Goal: Transaction & Acquisition: Purchase product/service

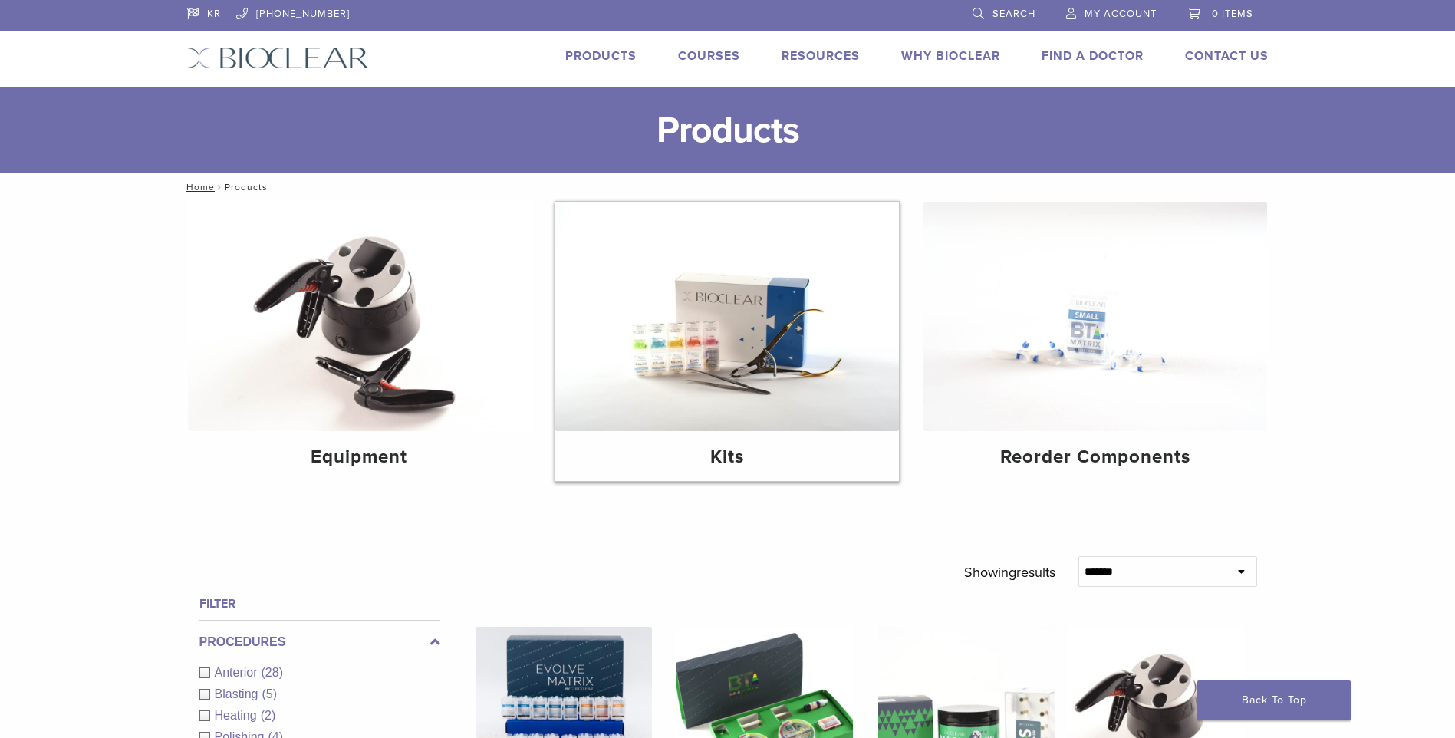
click at [760, 334] on img at bounding box center [727, 316] width 344 height 229
click at [718, 465] on h4 "Kits" at bounding box center [726, 457] width 319 height 28
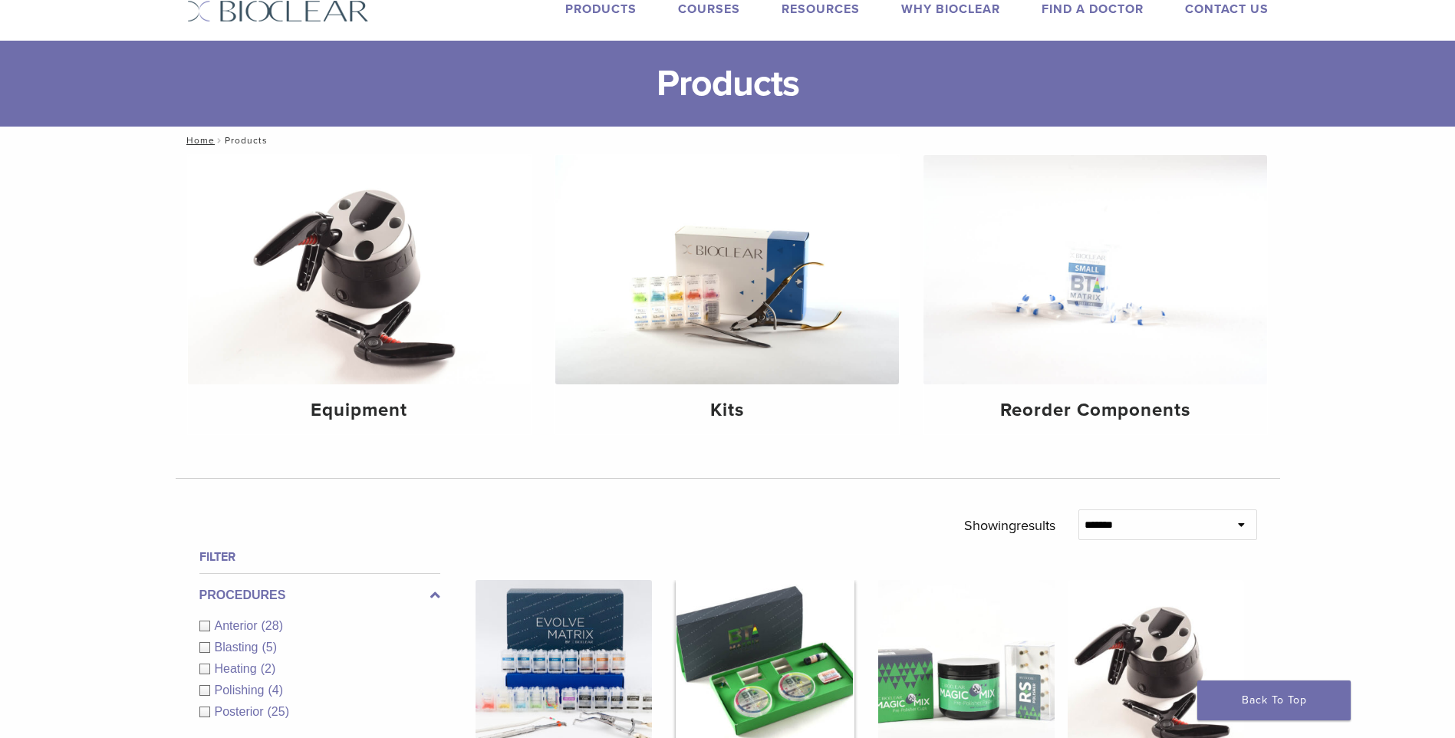
scroll to position [153, 0]
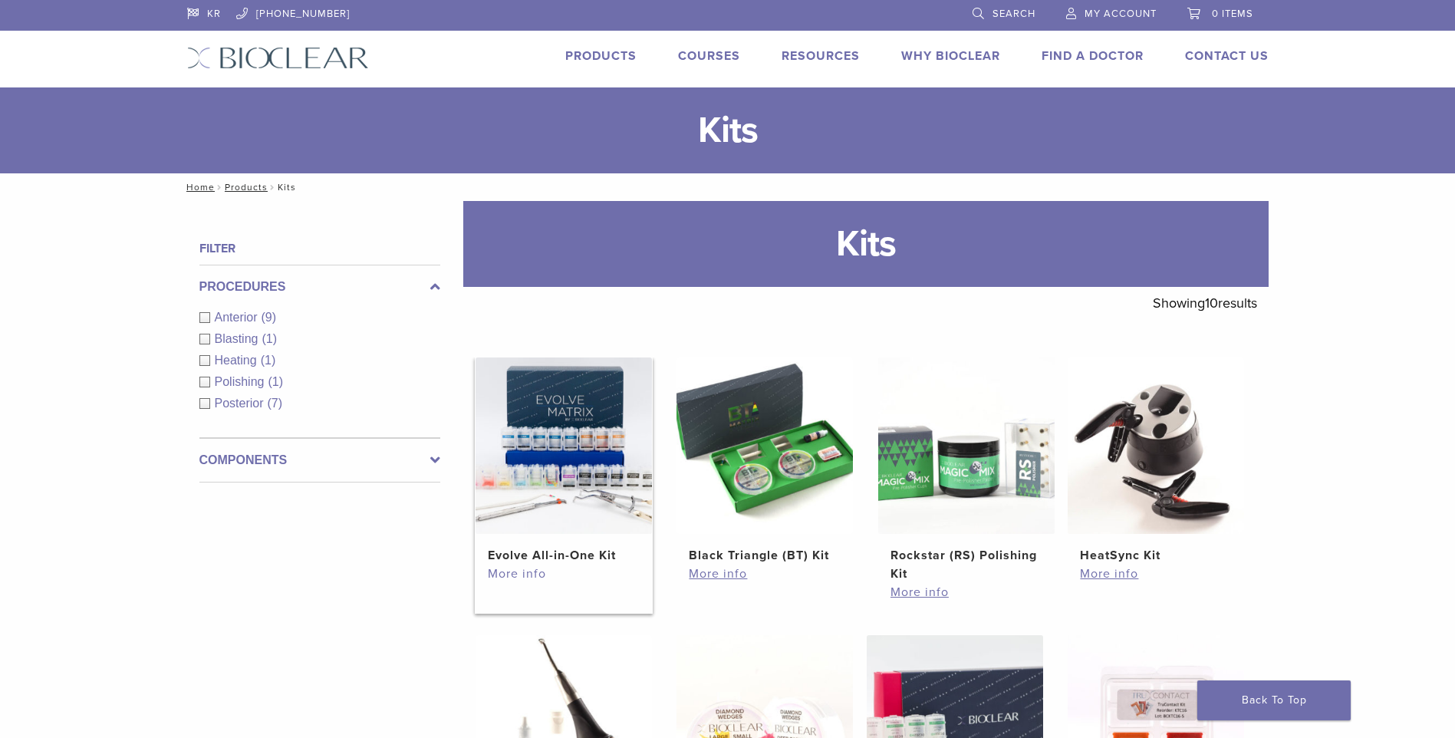
click at [542, 567] on link "More info" at bounding box center [564, 573] width 152 height 18
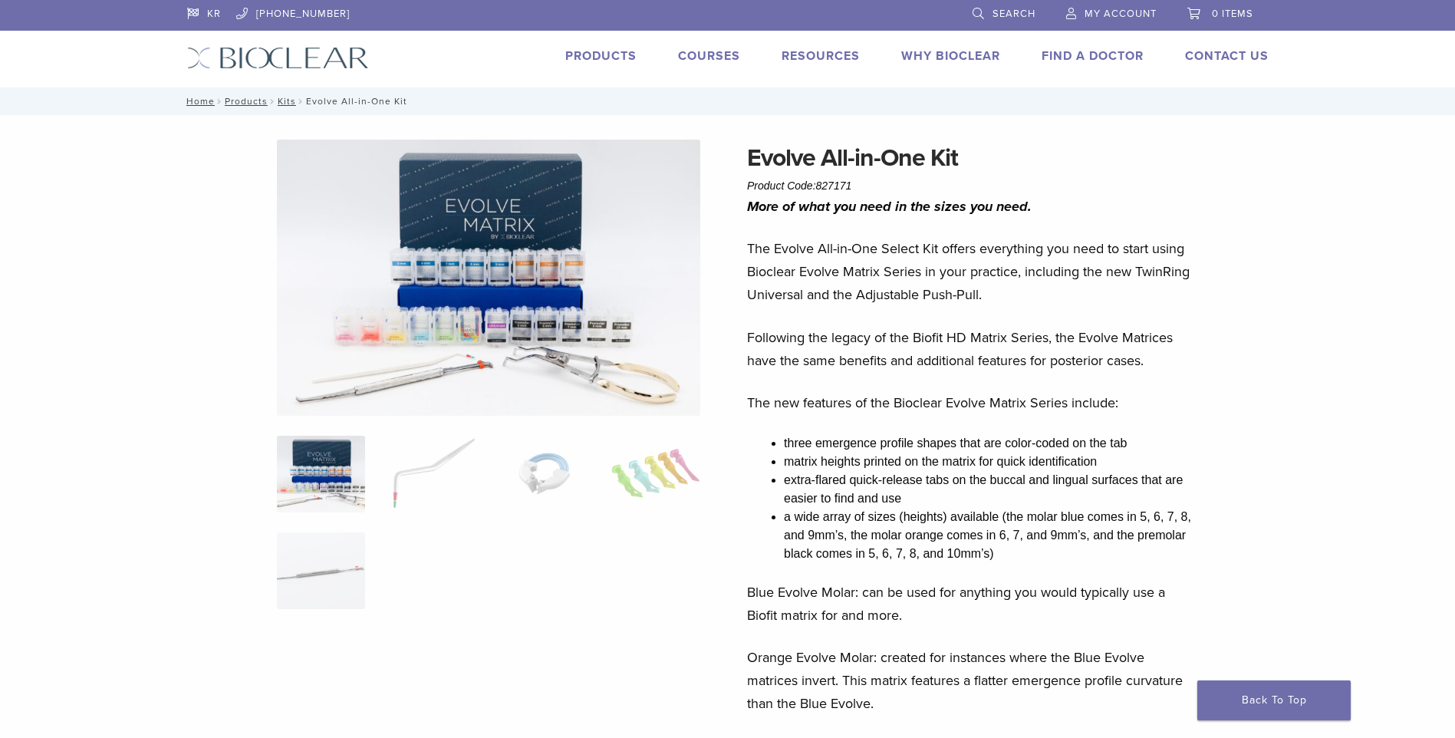
click at [441, 298] on img at bounding box center [488, 278] width 423 height 276
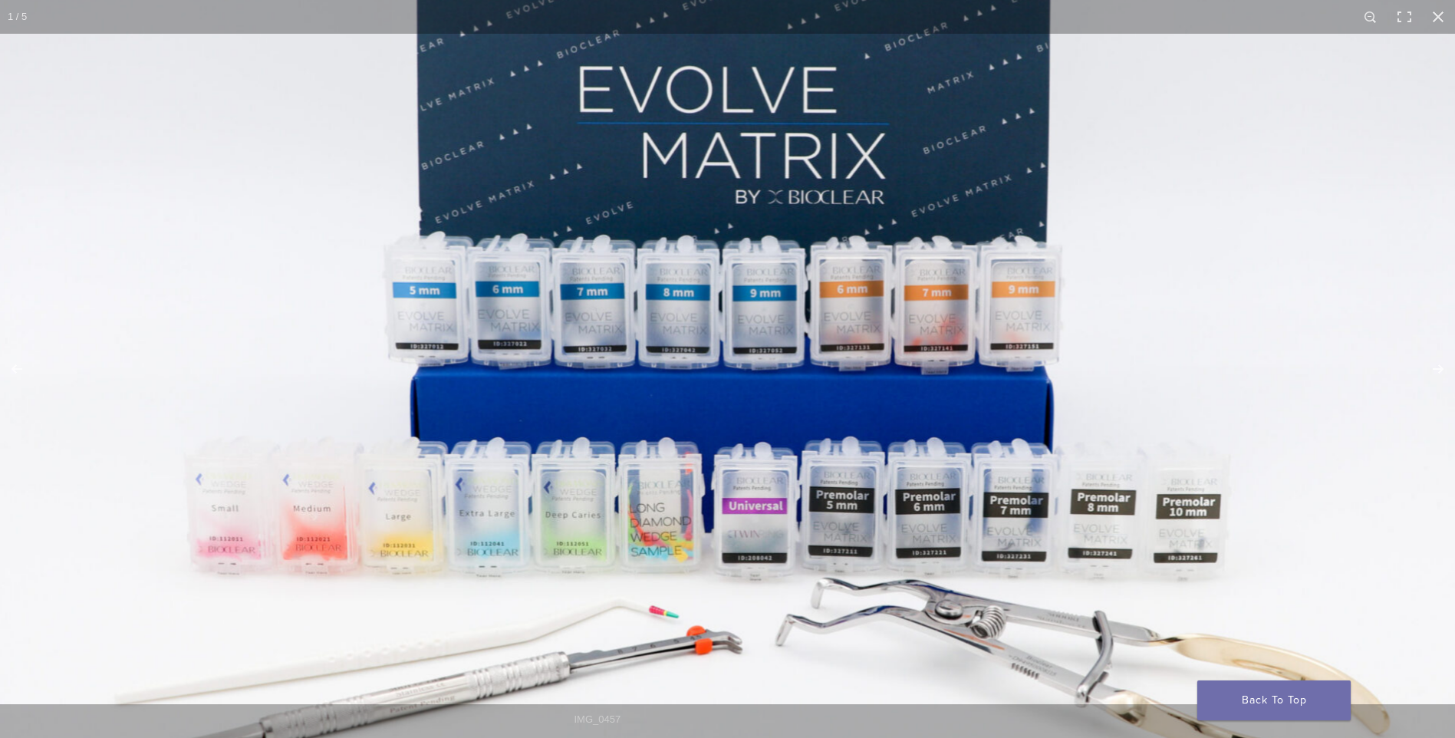
click at [741, 428] on img at bounding box center [726, 339] width 1469 height 958
click at [741, 428] on img at bounding box center [727, 339] width 1472 height 959
click at [1281, 707] on link "Back To Top" at bounding box center [1273, 700] width 153 height 40
click at [1433, 24] on button "Close (Esc)" at bounding box center [1438, 17] width 34 height 34
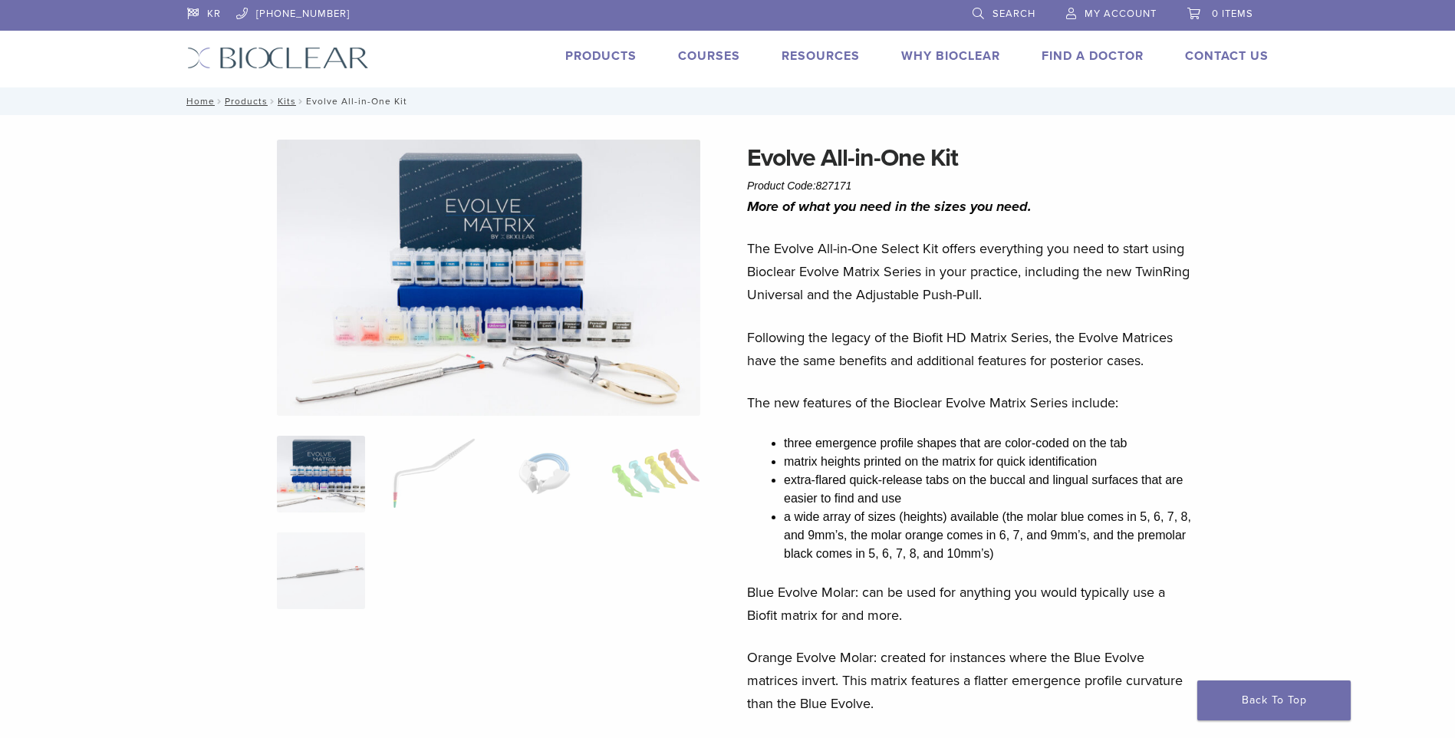
click at [403, 417] on div at bounding box center [488, 589] width 423 height 898
click at [602, 363] on img at bounding box center [488, 278] width 423 height 276
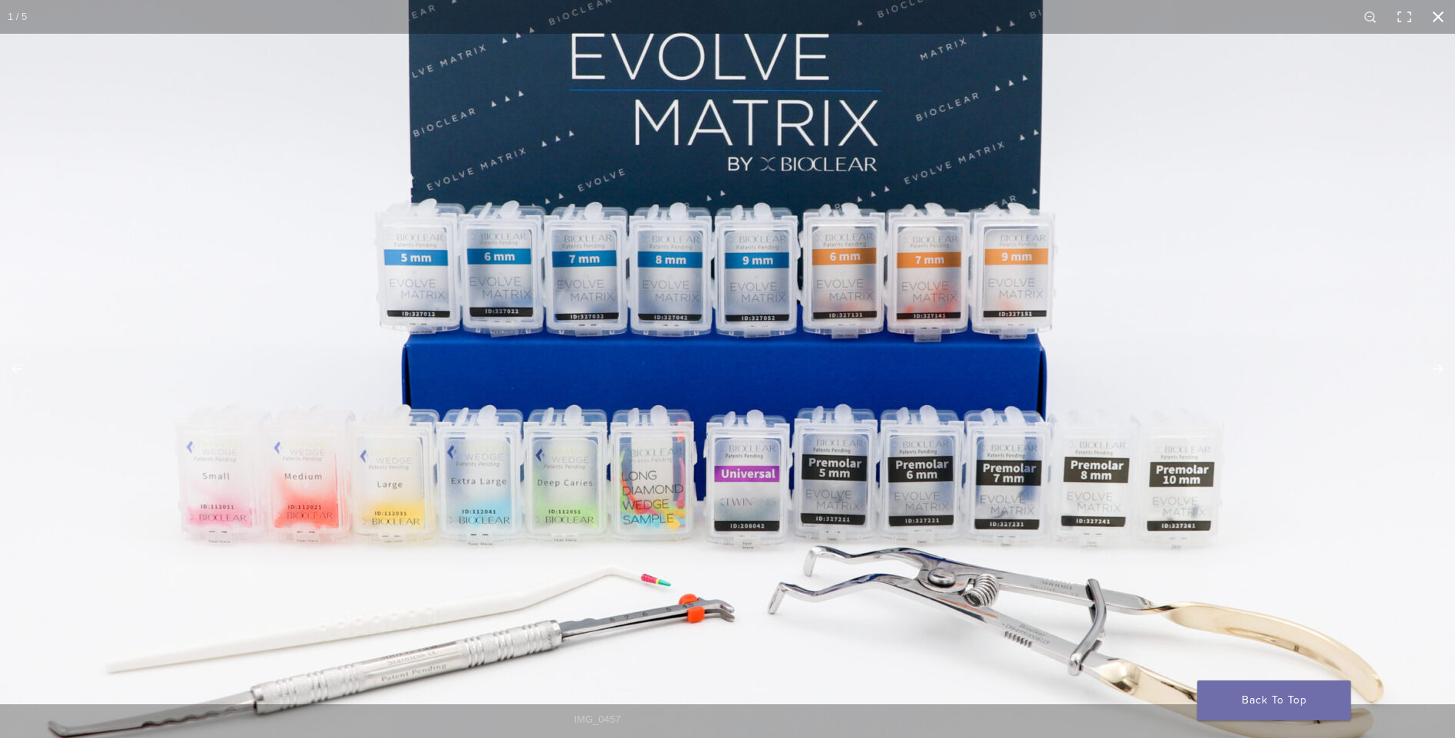
click at [1436, 18] on button "Close (Esc)" at bounding box center [1438, 17] width 34 height 34
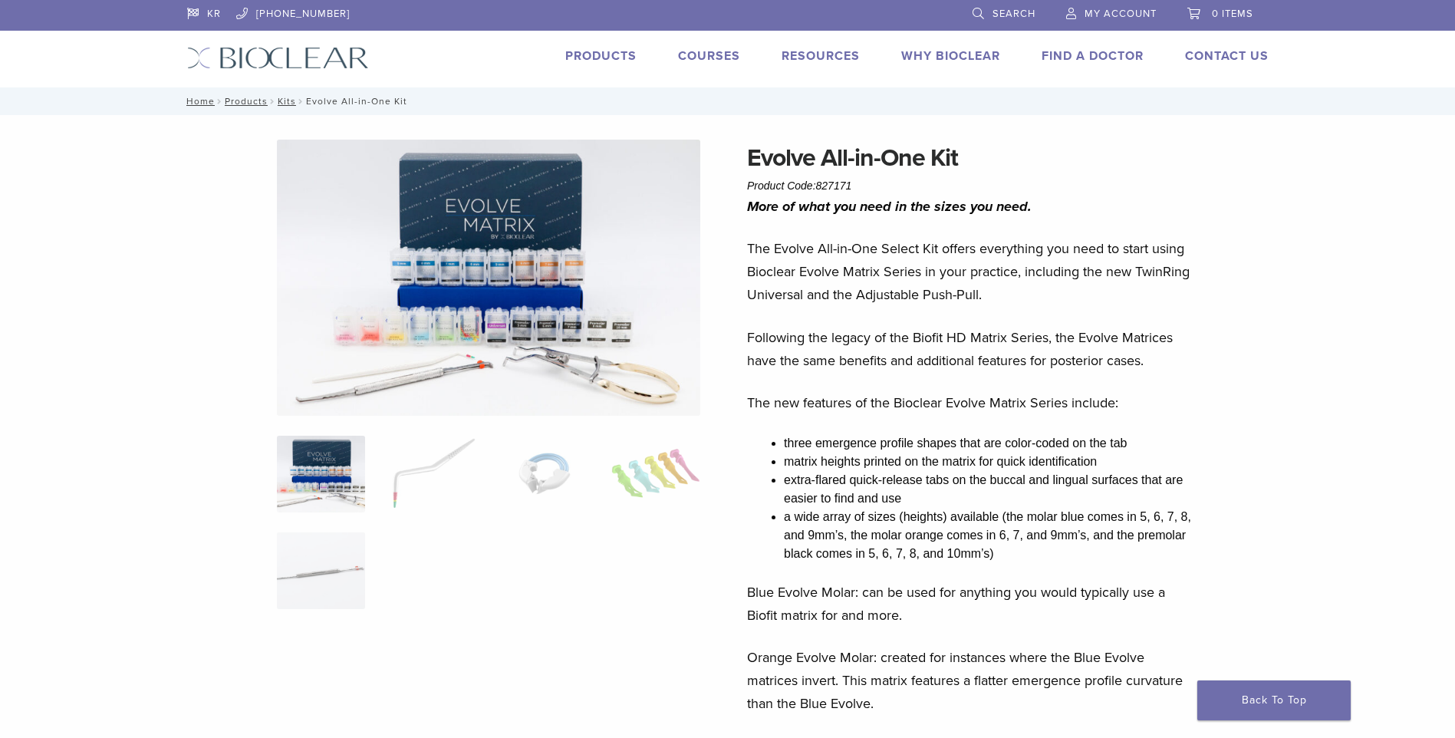
click at [551, 278] on img at bounding box center [488, 278] width 423 height 276
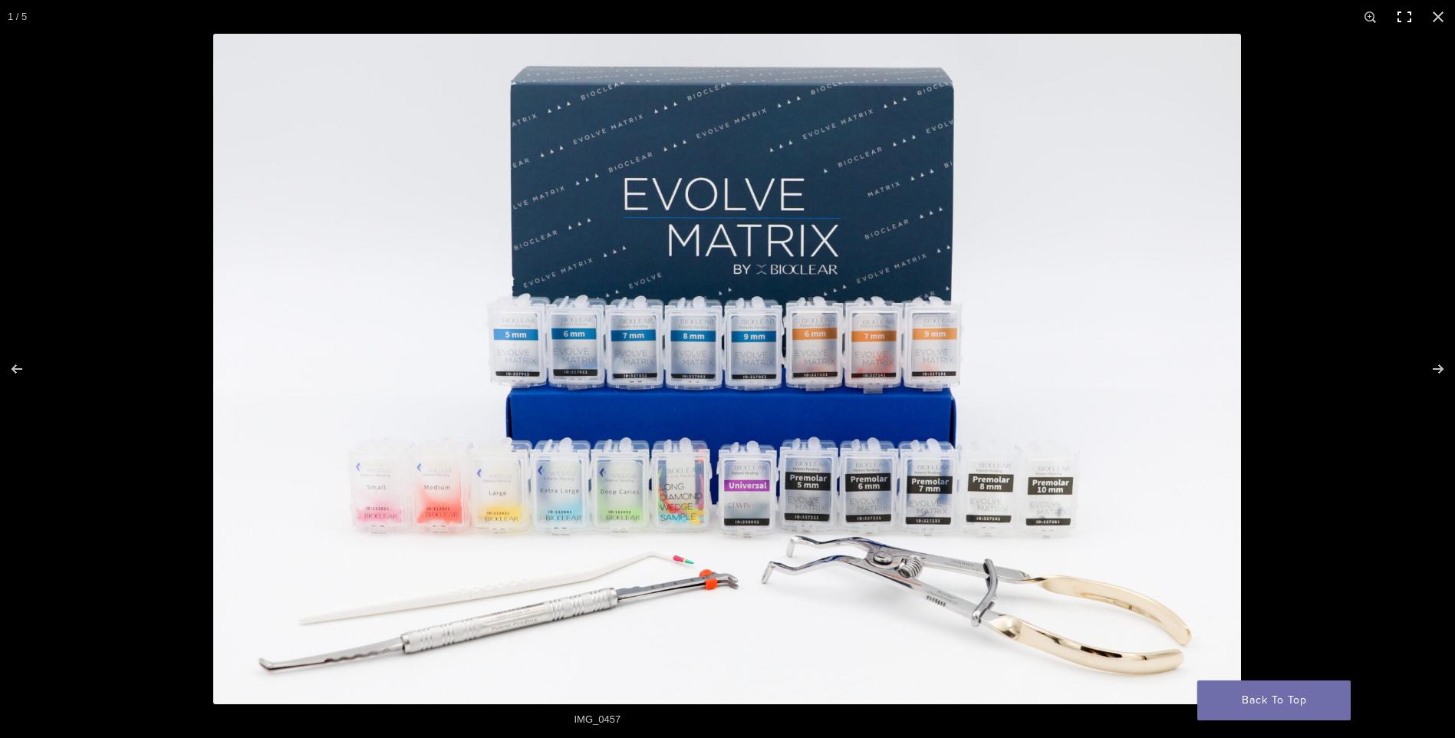
click at [1402, 18] on button "Toggle fullscreen" at bounding box center [1404, 17] width 34 height 34
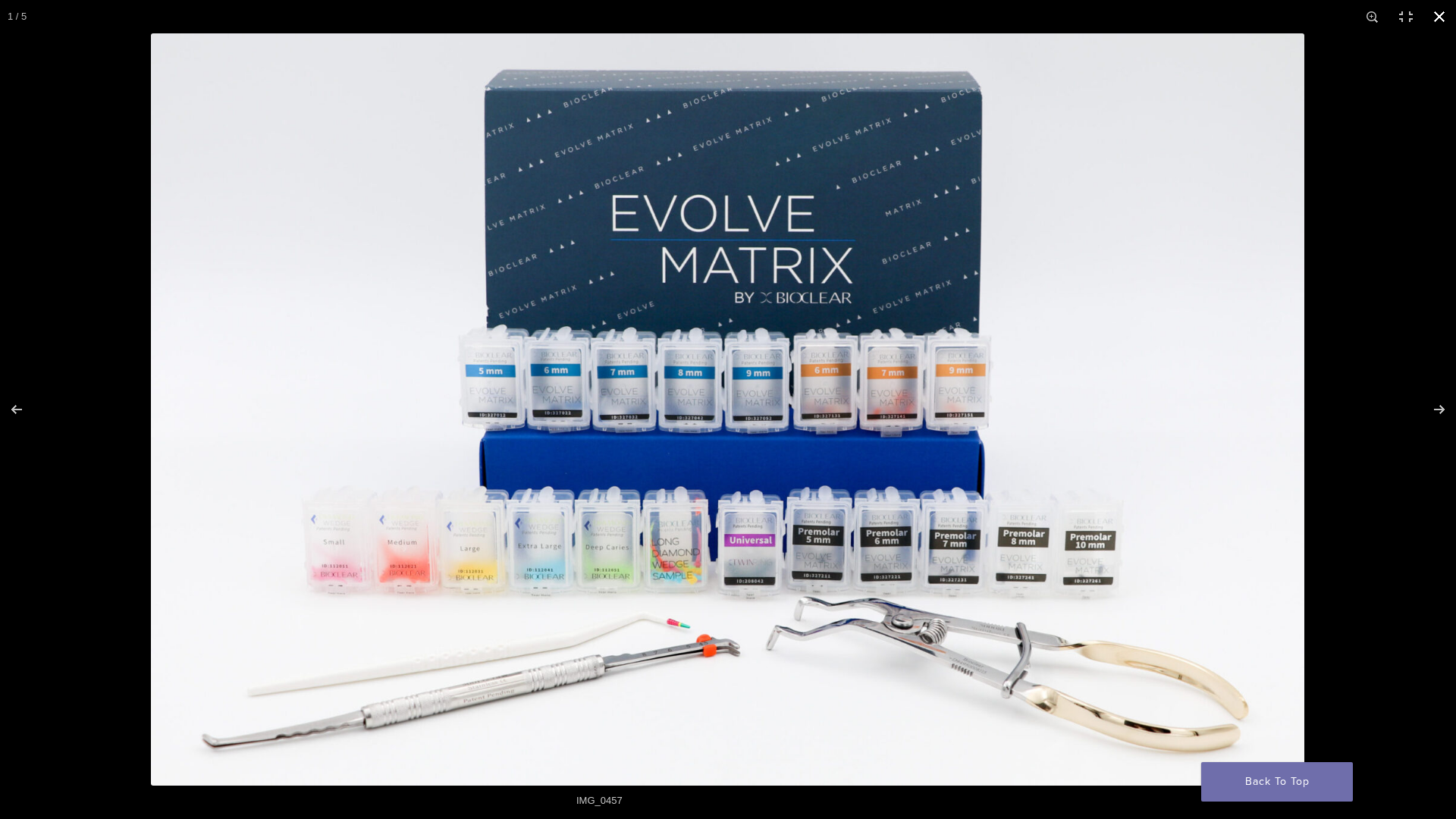
click at [1431, 0] on button "Close (Esc)" at bounding box center [1440, 17] width 34 height 34
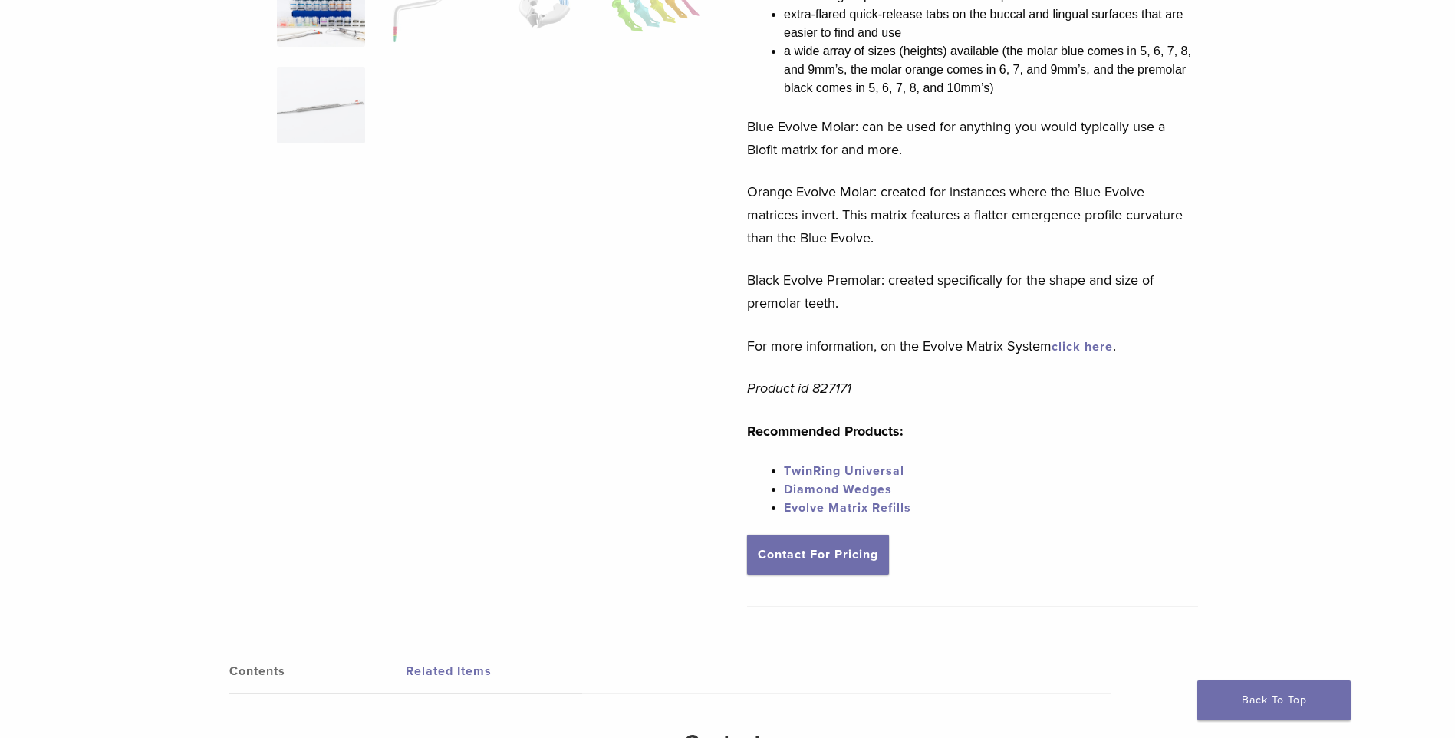
scroll to position [920, 0]
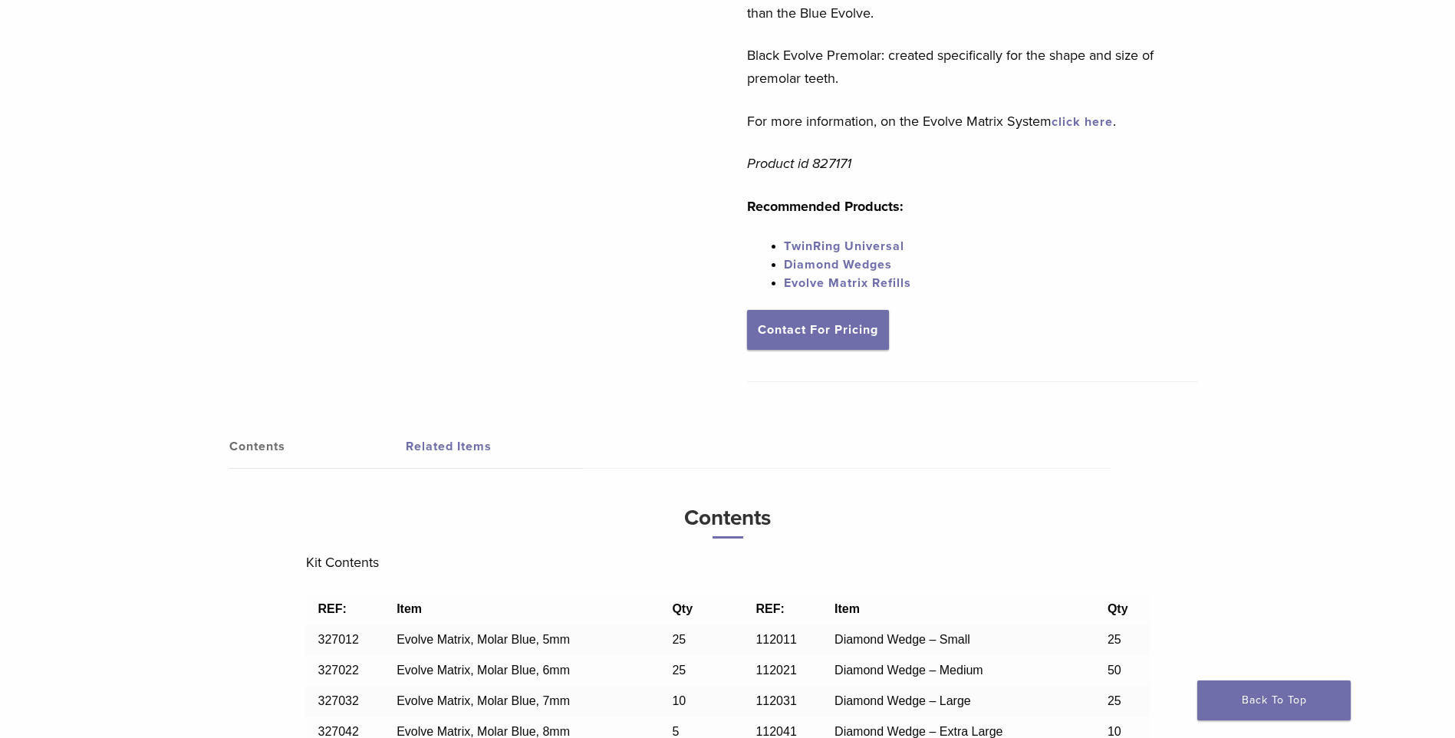
scroll to position [537, 0]
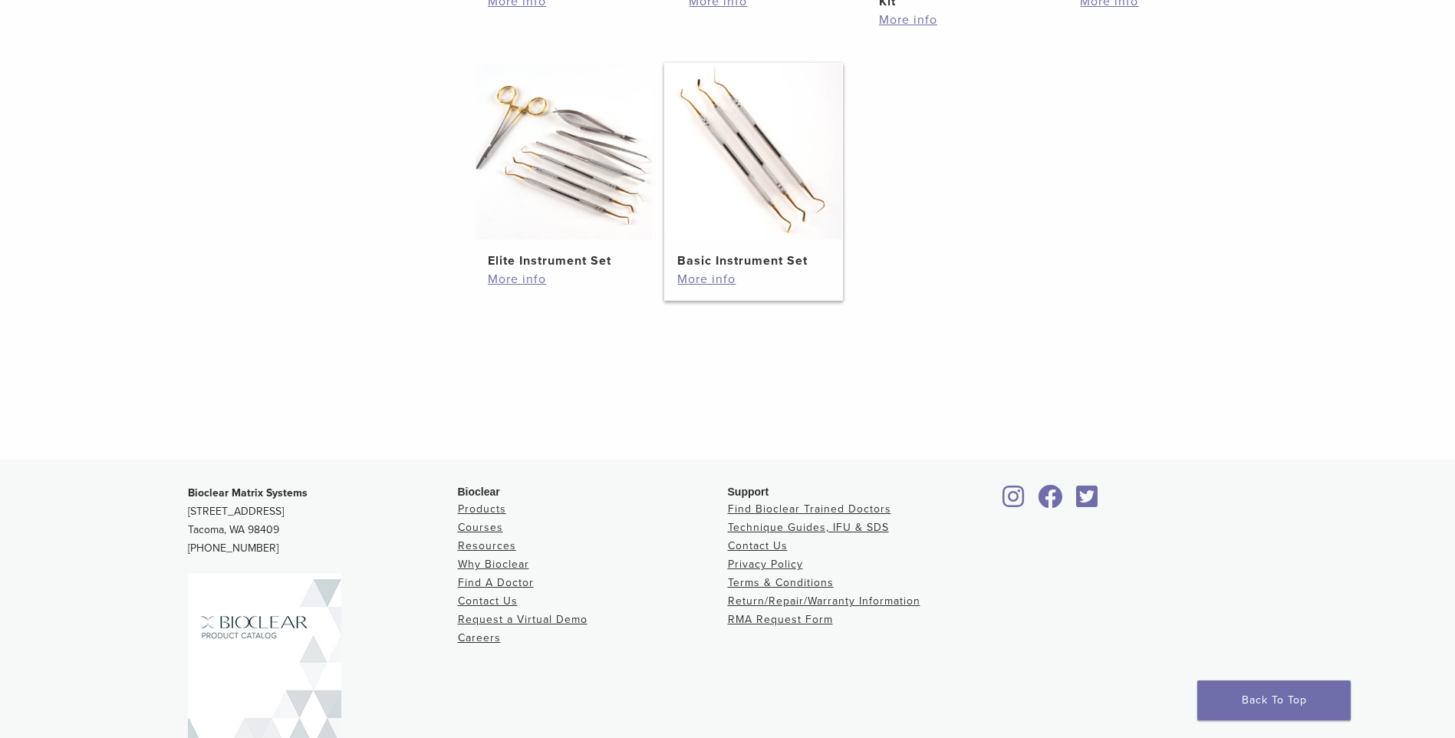
scroll to position [938, 0]
